Goal: Find specific page/section: Find specific page/section

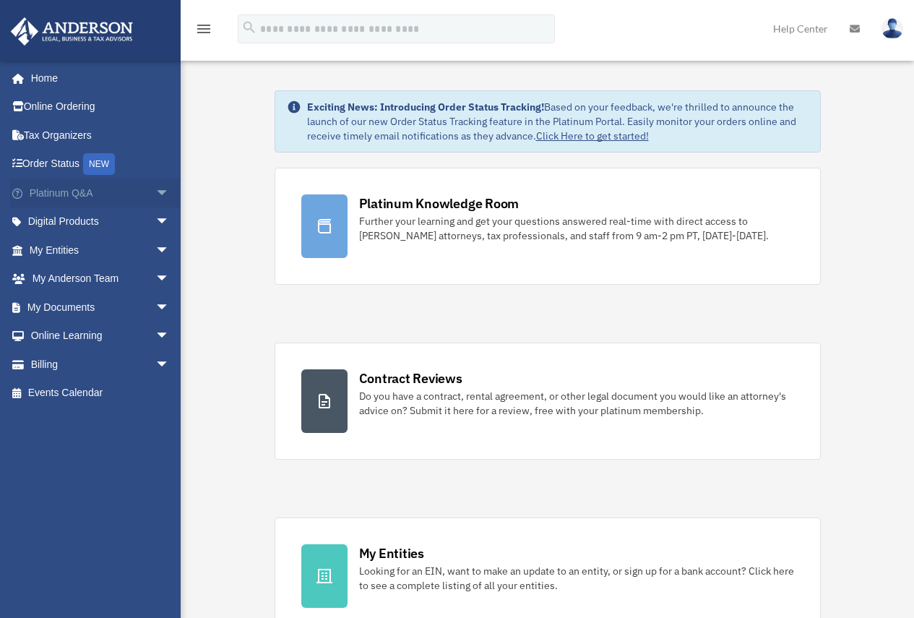
click at [155, 190] on span "arrow_drop_down" at bounding box center [169, 194] width 29 height 30
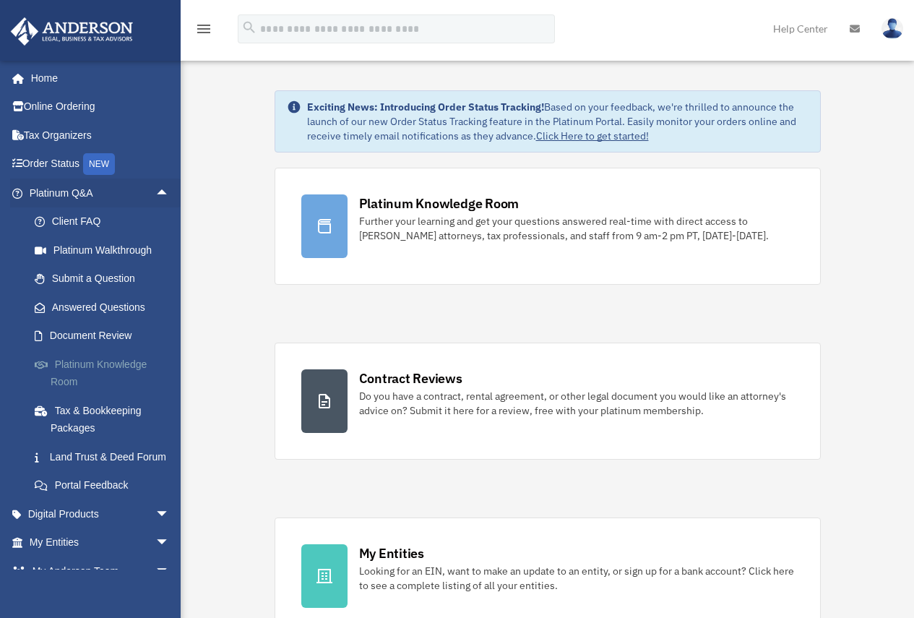
click at [119, 365] on link "Platinum Knowledge Room" at bounding box center [105, 373] width 171 height 46
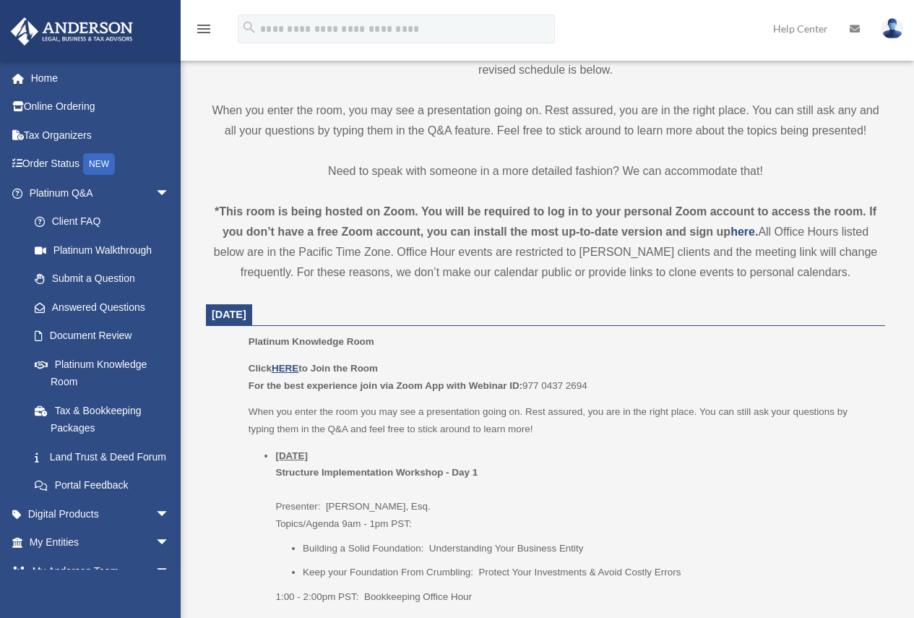
scroll to position [361, 0]
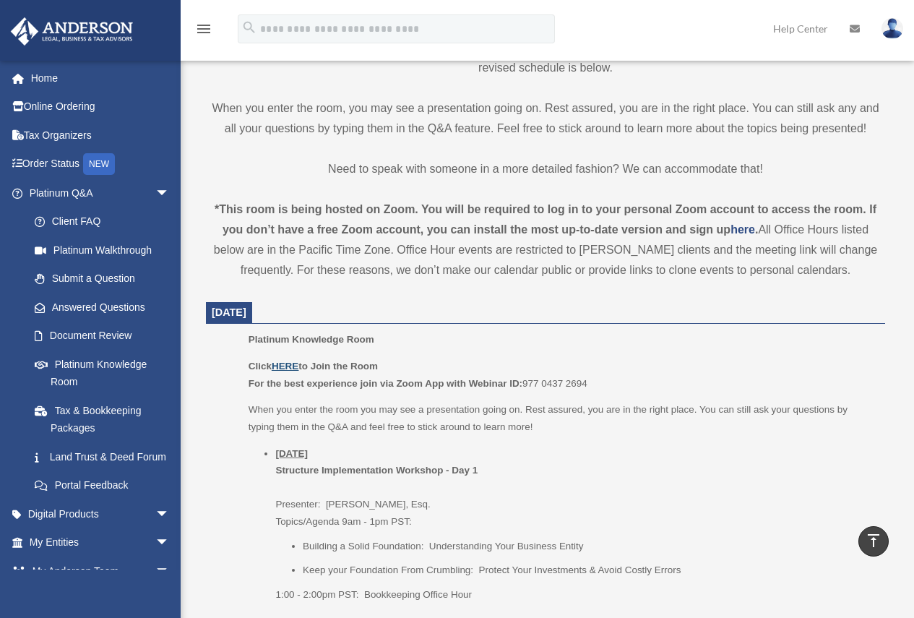
click at [283, 364] on u "HERE" at bounding box center [285, 366] width 27 height 11
